Goal: Task Accomplishment & Management: Use online tool/utility

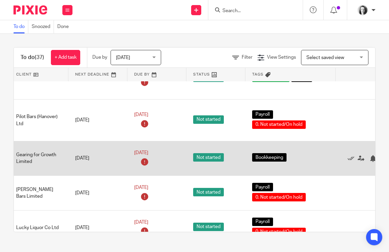
scroll to position [183, 88]
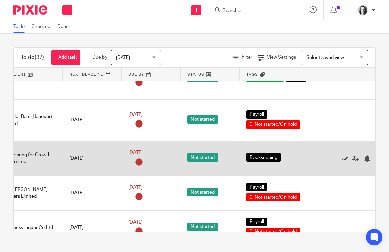
click at [346, 162] on icon at bounding box center [345, 158] width 7 height 7
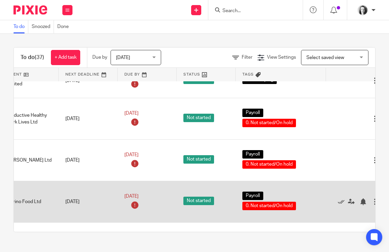
scroll to position [330, 102]
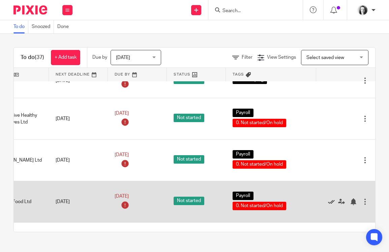
click at [332, 205] on icon at bounding box center [331, 201] width 7 height 7
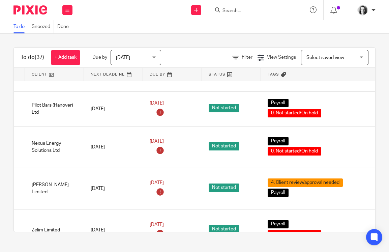
scroll to position [572, 102]
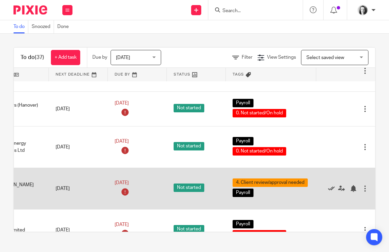
click at [332, 192] on icon at bounding box center [331, 188] width 7 height 7
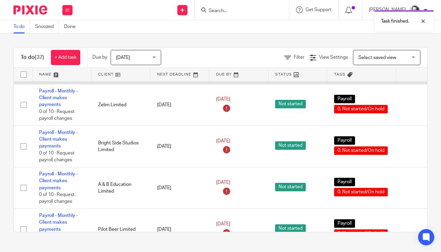
scroll to position [657, 0]
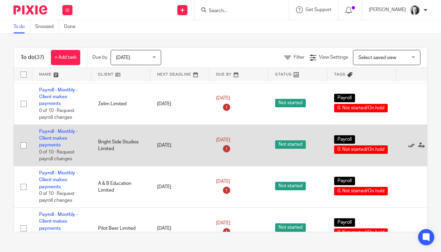
click at [389, 149] on icon at bounding box center [411, 145] width 7 height 7
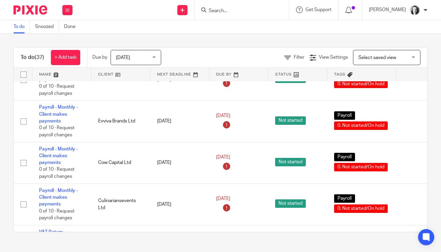
scroll to position [972, 0]
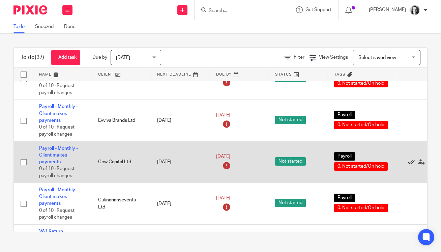
click at [389, 166] on icon at bounding box center [411, 162] width 7 height 7
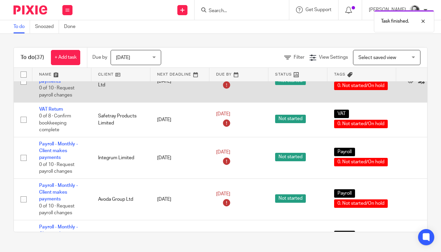
scroll to position [1055, 0]
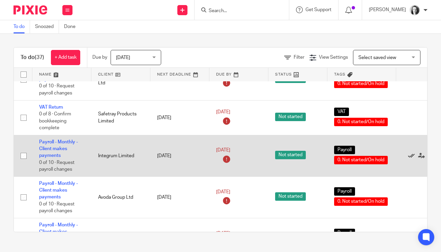
click at [389, 159] on icon at bounding box center [411, 156] width 7 height 7
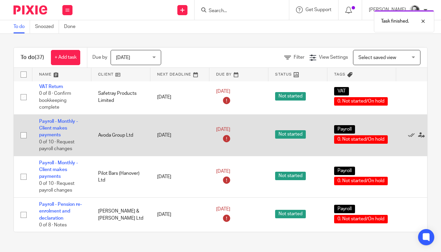
scroll to position [1105, 0]
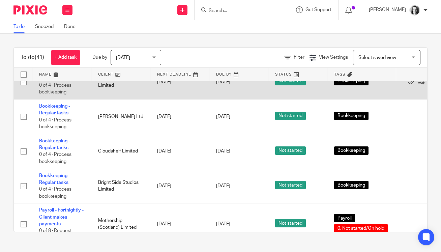
scroll to position [485, 0]
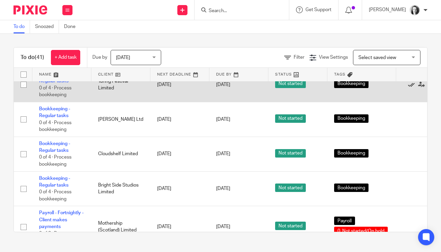
click at [413, 88] on icon at bounding box center [411, 84] width 7 height 7
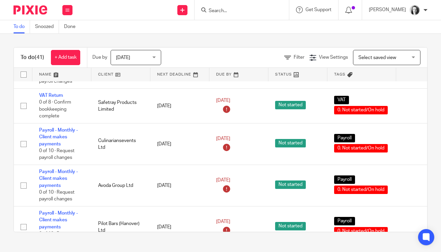
scroll to position [1451, 0]
